Goal: Task Accomplishment & Management: Complete application form

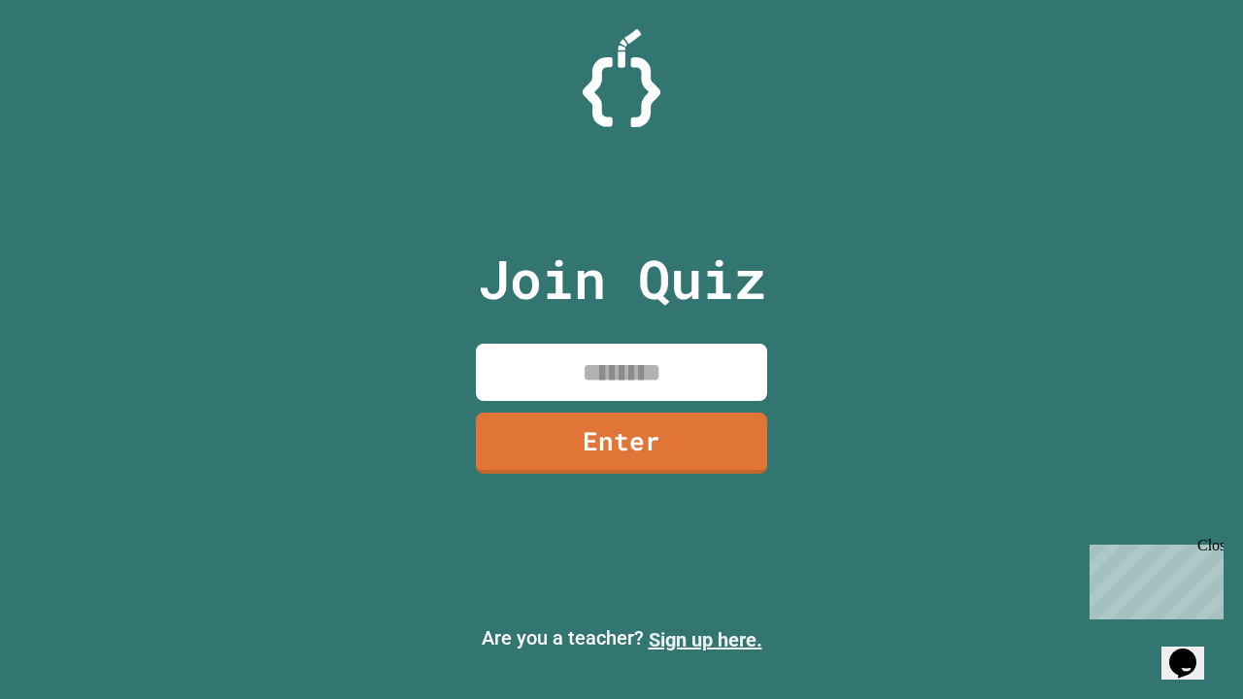
click at [705, 640] on link "Sign up here." at bounding box center [705, 639] width 114 height 23
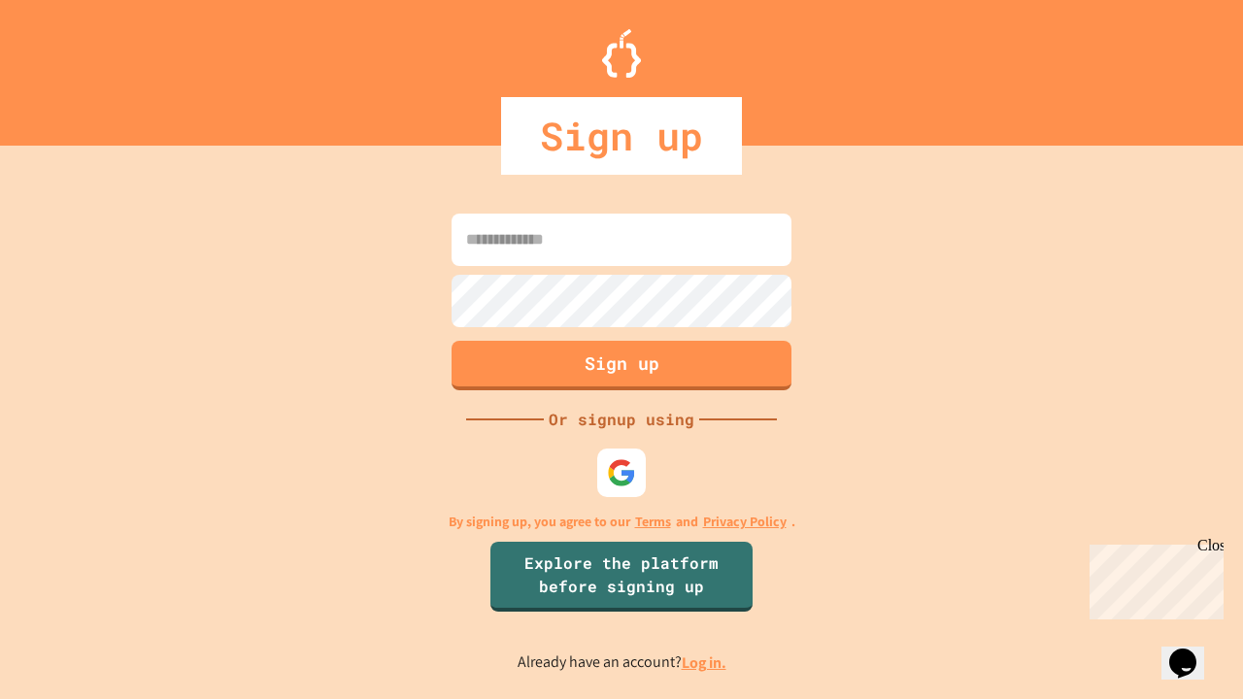
click at [705, 662] on link "Log in." at bounding box center [703, 662] width 45 height 20
